Goal: Contribute content: Add original content to the website for others to see

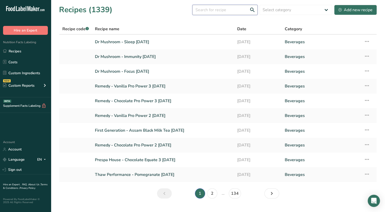
click at [232, 10] on input "text" at bounding box center [225, 10] width 65 height 10
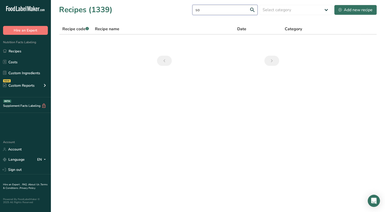
type input "s"
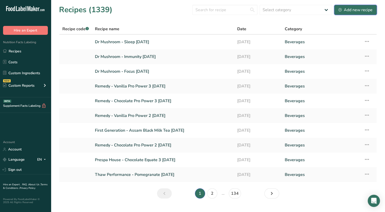
click at [367, 9] on div "Add new recipe" at bounding box center [356, 10] width 34 height 6
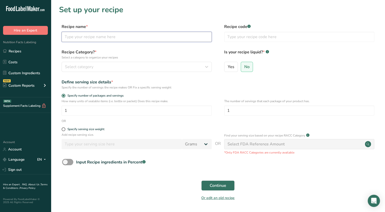
click at [128, 37] on input "text" at bounding box center [137, 37] width 150 height 10
click at [134, 46] on form "Recipe name * SOB - Daily 2 [DATE] Recipe code .a-a{fill:#347362;}.b-a{fill:#ff…" at bounding box center [218, 114] width 318 height 181
click at [98, 39] on input "SOB - Daily 2 [DATE]" at bounding box center [137, 37] width 150 height 10
type input "SOB - Daily 2 [DATE]"
click at [168, 47] on form "Recipe name * SOB - Daily 2 [DATE] Recipe code .a-a{fill:#347362;}.b-a{fill:#ff…" at bounding box center [218, 114] width 318 height 181
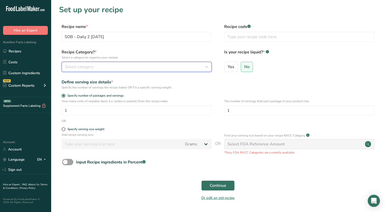
click at [189, 71] on button "Select category" at bounding box center [137, 67] width 150 height 10
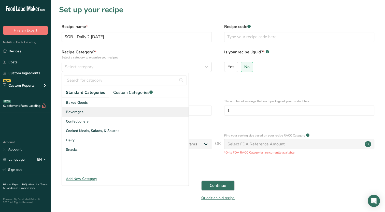
click at [100, 112] on div "Beverages" at bounding box center [125, 112] width 127 height 9
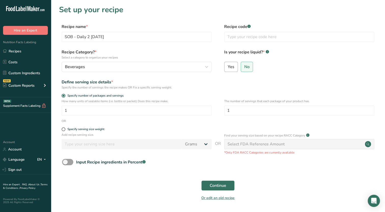
click at [231, 65] on span "Yes" at bounding box center [231, 66] width 7 height 5
click at [228, 65] on input "Yes" at bounding box center [226, 66] width 3 height 3
radio input "true"
radio input "false"
select select "22"
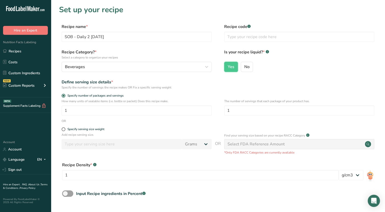
scroll to position [25, 0]
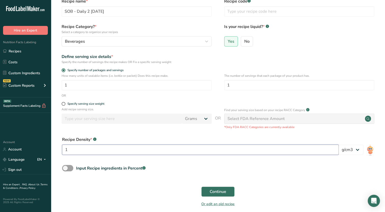
click at [102, 150] on input "1" at bounding box center [200, 150] width 277 height 10
type input "1.04"
click at [68, 168] on span at bounding box center [67, 168] width 11 height 6
click at [65, 168] on input "Input Recipe ingredients in Percent .a-a{fill:#347362;}.b-a{fill:#fff;}" at bounding box center [63, 168] width 3 height 3
checkbox input "true"
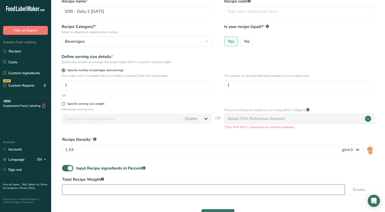
click at [110, 189] on input "number" at bounding box center [203, 190] width 283 height 10
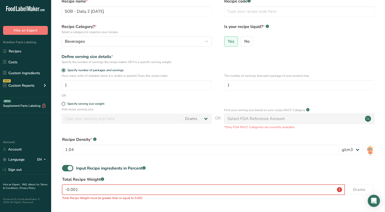
scroll to position [76, 0]
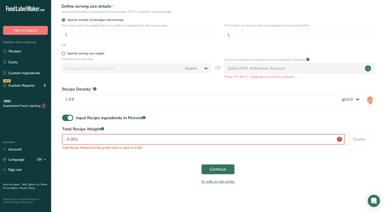
drag, startPoint x: 87, startPoint y: 143, endPoint x: 54, endPoint y: 152, distance: 34.3
click at [54, 152] on section "Set up your recipe Recipe name * SOB - Daily 2 [DATE] Recipe code .a-a{fill:#34…" at bounding box center [218, 60] width 335 height 272
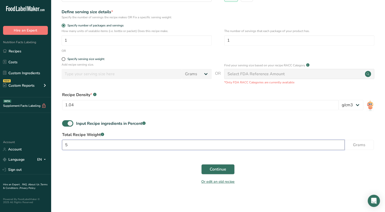
scroll to position [70, 0]
type input "59"
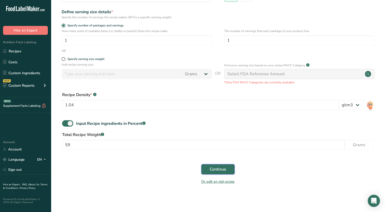
click at [227, 171] on button "Continue" at bounding box center [218, 170] width 33 height 10
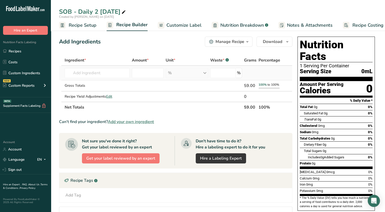
click at [106, 79] on td "Almond flour 1211 Milk, whole, 3.25% milkfat, without added vitamin A and [MEDI…" at bounding box center [97, 73] width 67 height 15
click at [108, 74] on input "text" at bounding box center [97, 73] width 65 height 10
click at [95, 73] on input "text" at bounding box center [97, 73] width 65 height 10
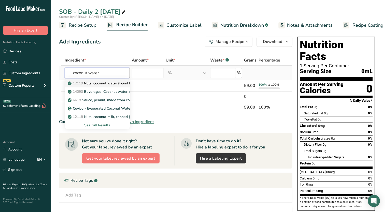
type input "coconut water"
click at [101, 83] on p "12119 Nuts, coconut water (liquid from coconuts)" at bounding box center [111, 83] width 85 height 5
type input "Nuts, coconut water (liquid from coconuts)"
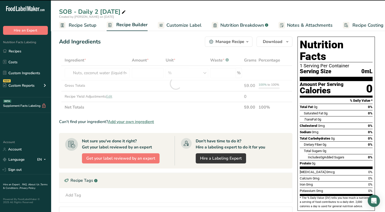
type input "0"
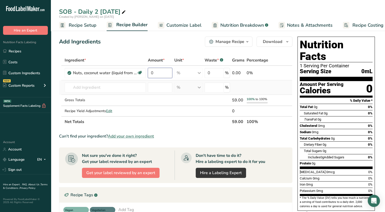
drag, startPoint x: 156, startPoint y: 79, endPoint x: 147, endPoint y: 84, distance: 10.4
click at [147, 84] on tbody "Nuts, coconut water (liquid from coconuts) Dairy free Gluten free Vegan Vegetar…" at bounding box center [175, 91] width 233 height 50
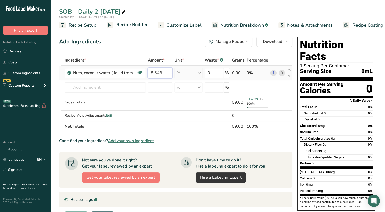
click at [150, 74] on input "8.548" at bounding box center [160, 73] width 25 height 10
type input "88.548"
click at [144, 46] on div "Add Ingredients Manage Recipe Delete Recipe Duplicate Recipe Scale Recipe Save …" at bounding box center [176, 42] width 234 height 10
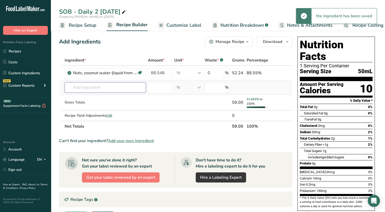
click at [128, 92] on input "text" at bounding box center [105, 88] width 81 height 10
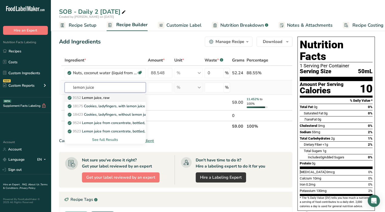
type input "lemon juice"
click at [105, 98] on p "9152 Lemon juice, raw" at bounding box center [89, 97] width 41 height 5
type input "Lemon juice, raw"
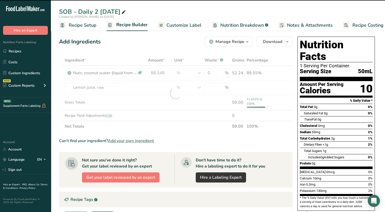
type input "0"
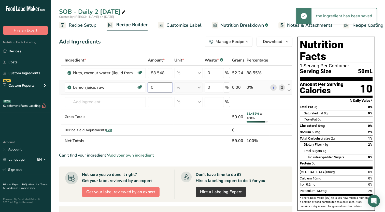
click at [165, 88] on input "0" at bounding box center [160, 88] width 25 height 10
type input "7"
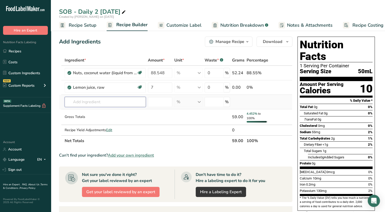
click at [130, 104] on div "Ingredient * Amount * Unit * Waste * .a-a{fill:#347362;}.b-a{fill:#fff;} Grams …" at bounding box center [176, 100] width 234 height 91
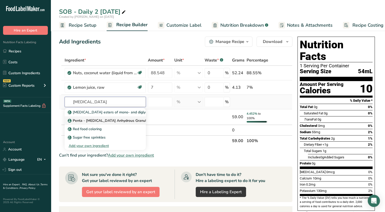
type input "[MEDICAL_DATA]"
click at [119, 122] on p "Penta - [MEDICAL_DATA] Anhydrous Granular (03-31000)" at bounding box center [119, 120] width 100 height 5
type input "Penta - [MEDICAL_DATA] Anhydrous Granular (03-31000)"
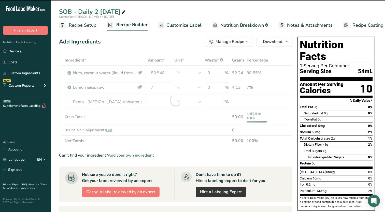
type input "0"
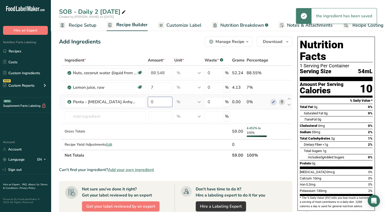
click at [156, 102] on input "0" at bounding box center [160, 102] width 25 height 10
type input "0.1"
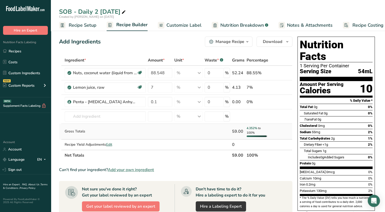
click at [163, 134] on div "Ingredient * Amount * Unit * Waste * .a-a{fill:#347362;}.b-a{fill:#fff;} Grams …" at bounding box center [176, 108] width 234 height 106
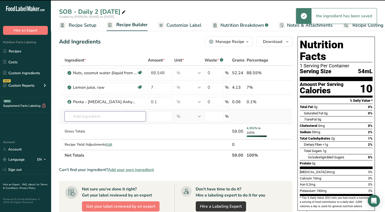
click at [126, 119] on input "text" at bounding box center [105, 117] width 81 height 10
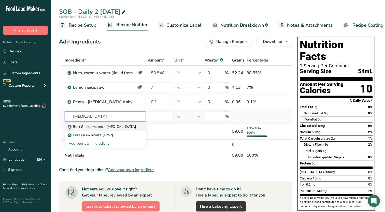
type input "[MEDICAL_DATA]"
click at [121, 127] on p "Bulk Supplements - [MEDICAL_DATA]" at bounding box center [103, 126] width 68 height 5
type input "Bulk Supplements - [MEDICAL_DATA]"
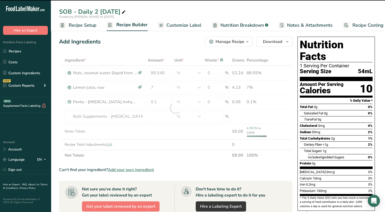
type input "0"
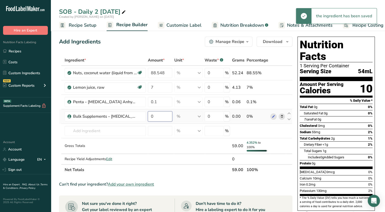
click at [157, 116] on input "0" at bounding box center [160, 117] width 25 height 10
type input "0.1"
click at [126, 129] on div "Ingredient * Amount * Unit * Waste * .a-a{fill:#347362;}.b-a{fill:#fff;} Grams …" at bounding box center [176, 115] width 234 height 121
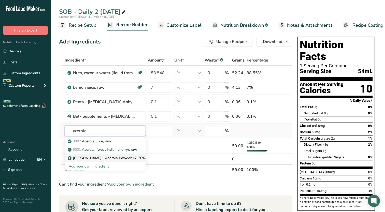
type input "acerola"
click at [122, 159] on p "[PERSON_NAME] - Acerola Powder 17-20% Vitamin C" at bounding box center [116, 158] width 94 height 5
type input "[PERSON_NAME] - Acerola Powder 17-20% Vitamin C"
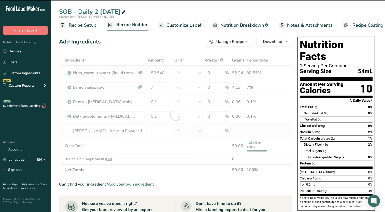
type input "0"
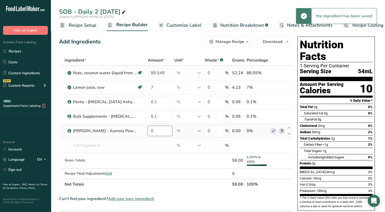
click at [164, 131] on input "0" at bounding box center [160, 131] width 25 height 10
type input "0.1"
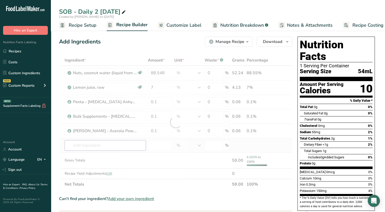
click at [111, 143] on div "Ingredient * Amount * Unit * Waste * .a-a{fill:#347362;}.b-a{fill:#fff;} Grams …" at bounding box center [176, 122] width 234 height 135
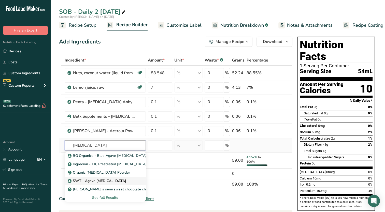
type input "[MEDICAL_DATA]"
click at [92, 181] on p "SWT - Agave [MEDICAL_DATA]" at bounding box center [98, 181] width 58 height 5
type input "SWT - Agave [MEDICAL_DATA]"
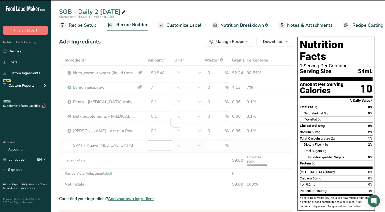
type input "0"
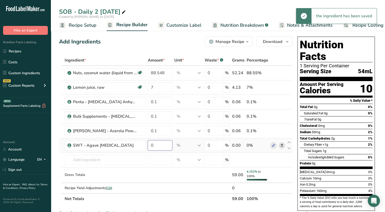
drag, startPoint x: 156, startPoint y: 145, endPoint x: 143, endPoint y: 151, distance: 14.4
click at [143, 151] on tr "SWT - Agave [MEDICAL_DATA] 0 % Weight Units g kg mg See more Volume Units l Vol…" at bounding box center [175, 146] width 233 height 15
type input "4"
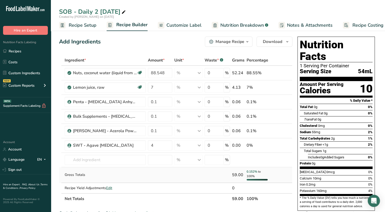
click at [94, 169] on div "Ingredient * Amount * Unit * Waste * .a-a{fill:#347362;}.b-a{fill:#fff;} Grams …" at bounding box center [176, 130] width 234 height 150
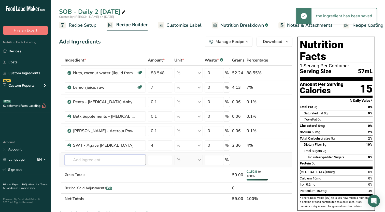
click at [95, 163] on input "text" at bounding box center [105, 160] width 81 height 10
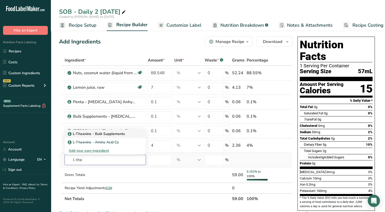
type input "l-the"
click at [93, 135] on p "L-Theanine - Bulk Supplements" at bounding box center [97, 133] width 56 height 5
type input "L-Theanine - Bulk Supplements"
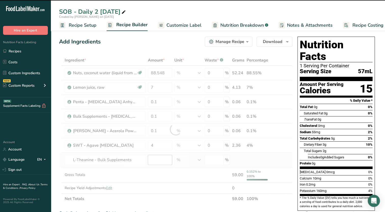
type input "0"
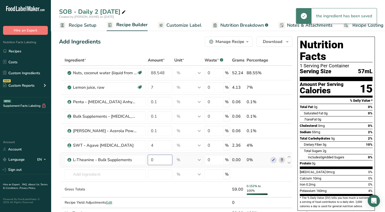
click at [158, 159] on input "0" at bounding box center [160, 160] width 25 height 10
type input "0.050"
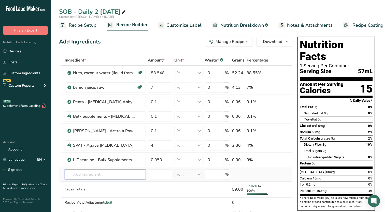
click at [105, 173] on div "Ingredient * Amount * Unit * Waste * .a-a{fill:#347362;}.b-a{fill:#fff;} Grams …" at bounding box center [176, 137] width 234 height 164
drag, startPoint x: 114, startPoint y: 175, endPoint x: 29, endPoint y: 205, distance: 90.6
click at [29, 205] on div ".a-20{fill:#fff;} Hire an Expert Nutrition Facts Labeling Recipes Costs Custom …" at bounding box center [192, 206] width 385 height 413
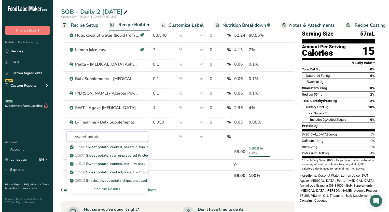
scroll to position [51, 0]
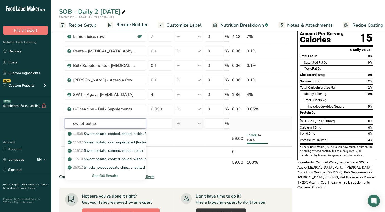
type input "sweet potato"
click at [112, 175] on div "See full Results" at bounding box center [105, 176] width 73 height 5
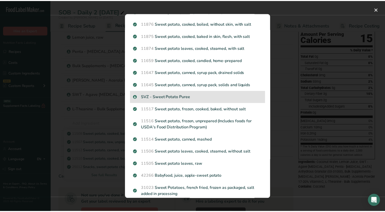
scroll to position [122, 0]
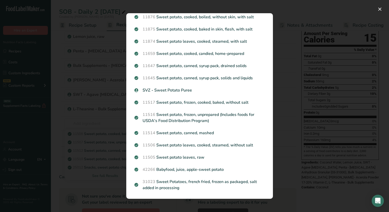
click at [103, 129] on div "Search results modal" at bounding box center [194, 106] width 389 height 212
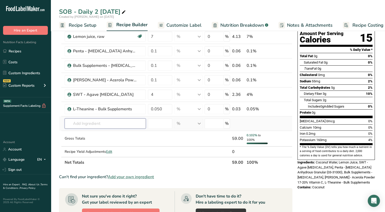
click at [128, 125] on input "text" at bounding box center [105, 124] width 81 height 10
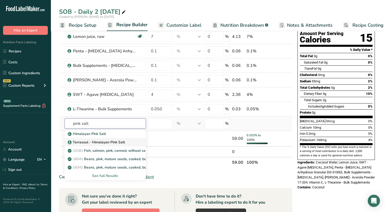
type input "pink salt"
click at [120, 141] on p "Terrasoul - Himalayan Pink Salt" at bounding box center [97, 142] width 56 height 5
type input "Terrasoul - Himalayan Pink Salt"
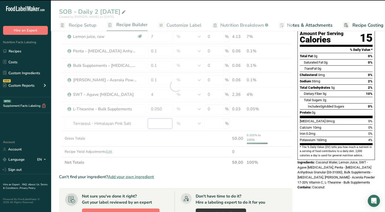
click at [164, 126] on input "number" at bounding box center [160, 124] width 25 height 10
type input "0"
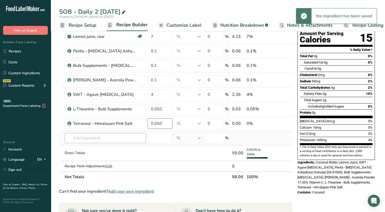
type input "0.050"
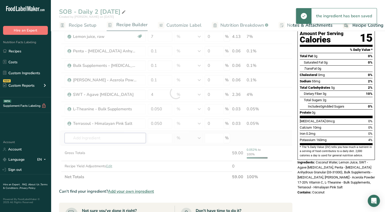
click at [118, 138] on div "Ingredient * Amount * Unit * Waste * .a-a{fill:#347362;}.b-a{fill:#fff;} Grams …" at bounding box center [176, 93] width 234 height 179
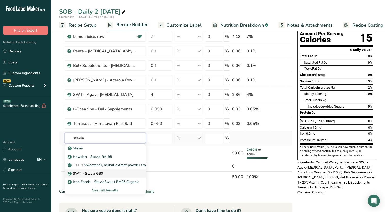
type input "stevia"
click at [105, 171] on div "SWT - Stevia G80" at bounding box center [101, 173] width 65 height 5
type input "SWT - Stevia G80"
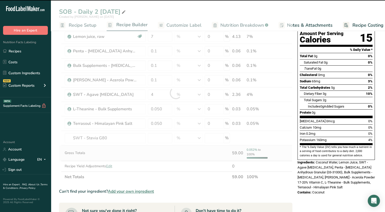
type input "0"
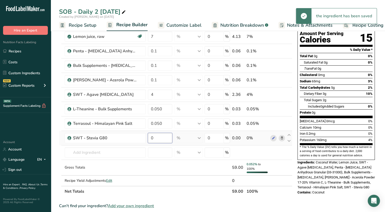
click at [160, 138] on input "0" at bounding box center [160, 138] width 25 height 10
type input "0.003"
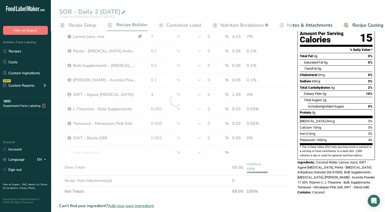
click at [300, 191] on span "Contains:" at bounding box center [305, 193] width 14 height 4
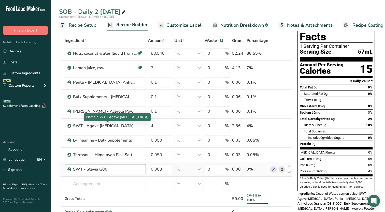
scroll to position [0, 0]
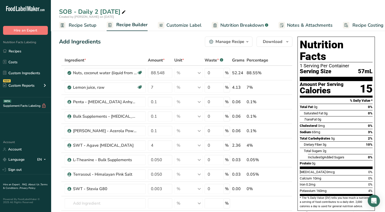
drag, startPoint x: 358, startPoint y: 60, endPoint x: 370, endPoint y: 58, distance: 12.4
click at [370, 69] on div "Serving Size 57mL" at bounding box center [336, 72] width 73 height 6
drag, startPoint x: 370, startPoint y: 58, endPoint x: 352, endPoint y: 60, distance: 18.3
click at [352, 69] on div "Serving Size 57mL" at bounding box center [336, 72] width 73 height 6
click at [358, 69] on div "Serving Size 57mL" at bounding box center [336, 72] width 73 height 6
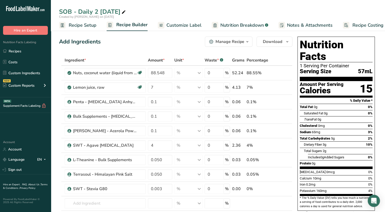
click at [349, 64] on section "Nutrition Facts 1 Serving Per Container Serving Size 57mL" at bounding box center [336, 60] width 73 height 42
click at [363, 69] on span "57mL" at bounding box center [365, 72] width 15 height 6
click at [83, 22] on span "Recipe Setup" at bounding box center [83, 25] width 28 height 7
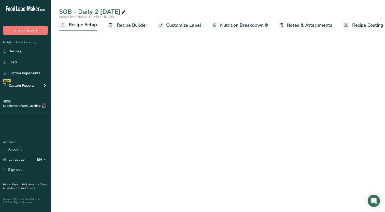
scroll to position [0, 2]
select select "22"
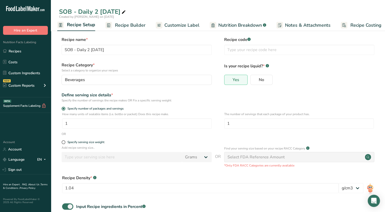
scroll to position [53, 0]
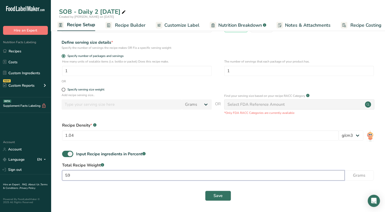
click at [83, 178] on input "59" at bounding box center [203, 176] width 283 height 10
type input "5"
type input "61.36"
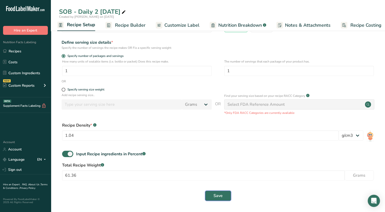
click at [212, 197] on button "Save" at bounding box center [218, 196] width 26 height 10
click at [143, 27] on span "Recipe Builder" at bounding box center [130, 25] width 31 height 7
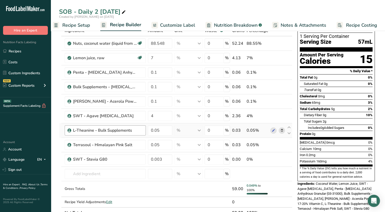
scroll to position [76, 0]
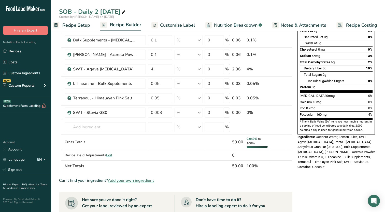
click at [73, 27] on span "Recipe Setup" at bounding box center [76, 25] width 28 height 7
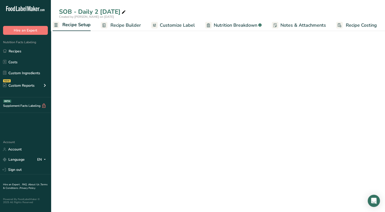
scroll to position [0, 2]
select select "22"
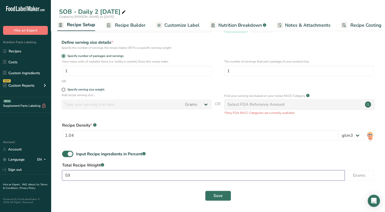
drag, startPoint x: 88, startPoint y: 178, endPoint x: 56, endPoint y: 184, distance: 32.1
click at [56, 184] on section "Recipe name * SOB - Daily 2 [DATE] Recipe code .a-a{fill:#347362;}.b-a{fill:#ff…" at bounding box center [218, 93] width 335 height 239
type input "61.36"
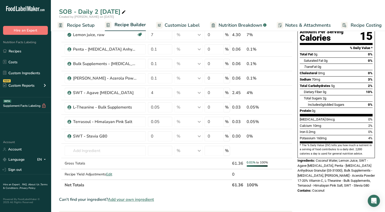
click at [79, 25] on span "Recipe Setup" at bounding box center [81, 25] width 28 height 7
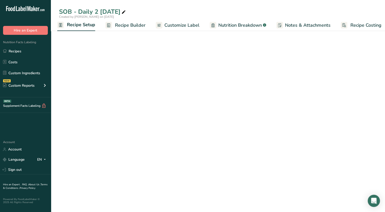
select select "22"
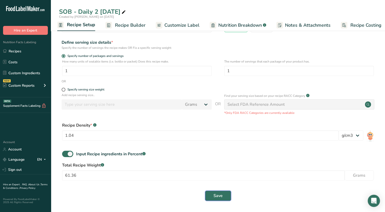
click at [219, 198] on span "Save" at bounding box center [218, 196] width 9 height 6
